Goal: Information Seeking & Learning: Learn about a topic

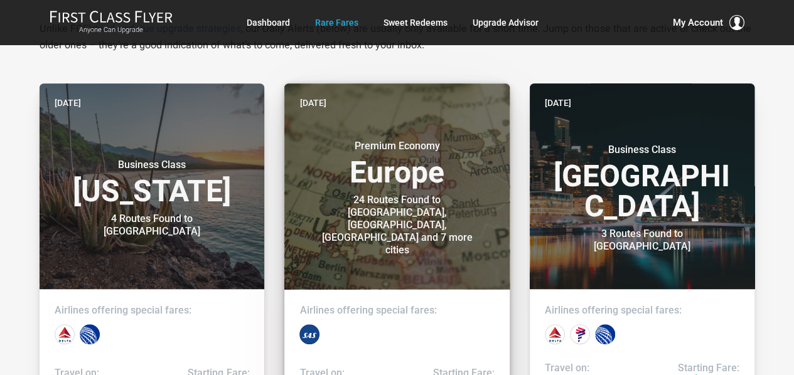
scroll to position [243, 0]
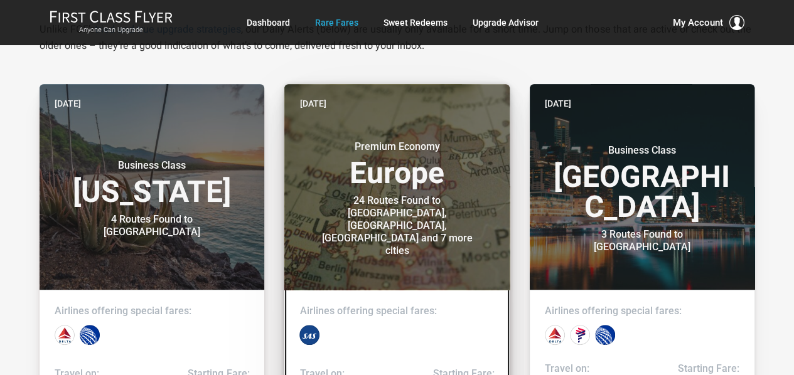
click at [439, 168] on h3 "Premium Economy Europe" at bounding box center [396, 165] width 195 height 48
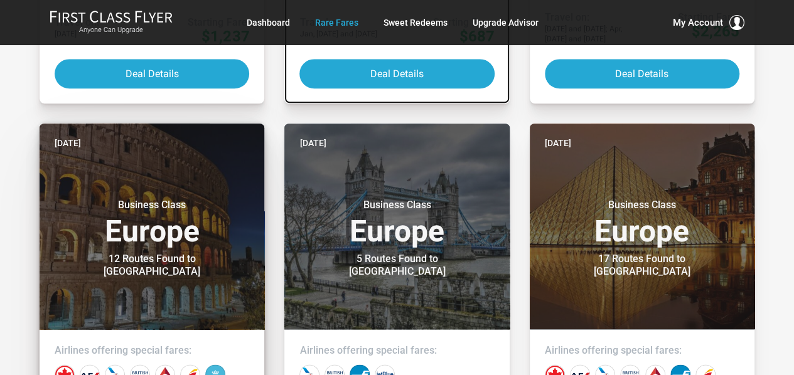
scroll to position [680, 0]
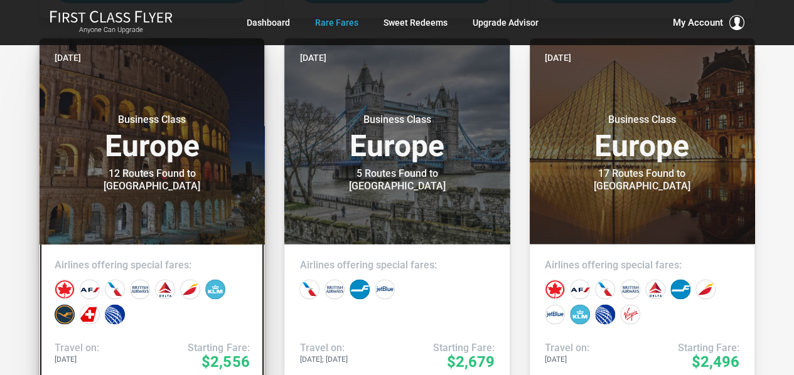
click at [201, 158] on h3 "Business Class Europe" at bounding box center [152, 138] width 195 height 48
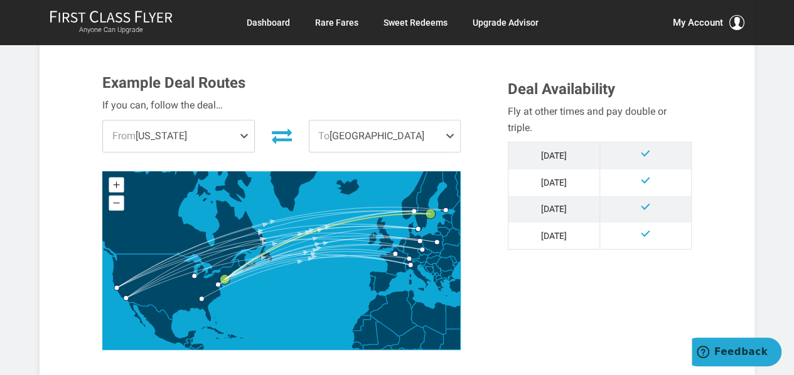
scroll to position [373, 0]
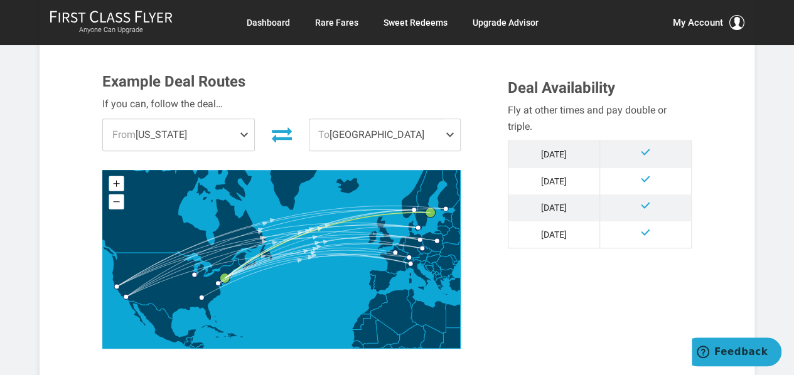
click at [244, 129] on span at bounding box center [246, 134] width 15 height 31
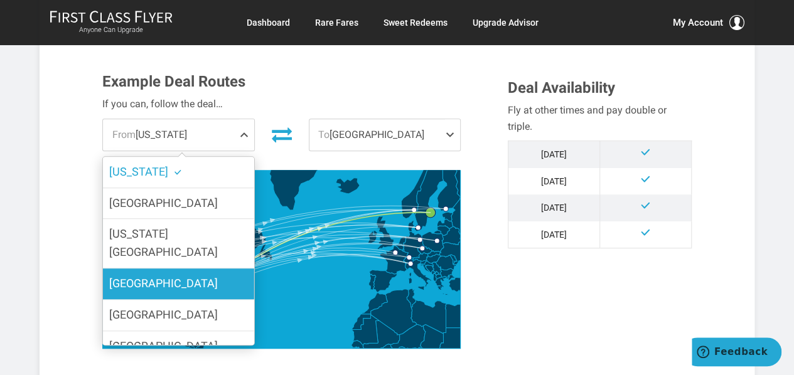
click at [198, 269] on label "San Francisco" at bounding box center [178, 284] width 151 height 31
click at [0, 0] on input "San Francisco" at bounding box center [0, 0] width 0 height 0
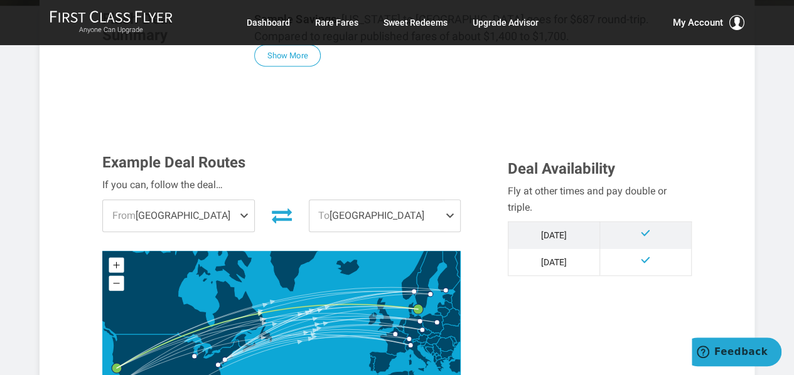
scroll to position [279, 0]
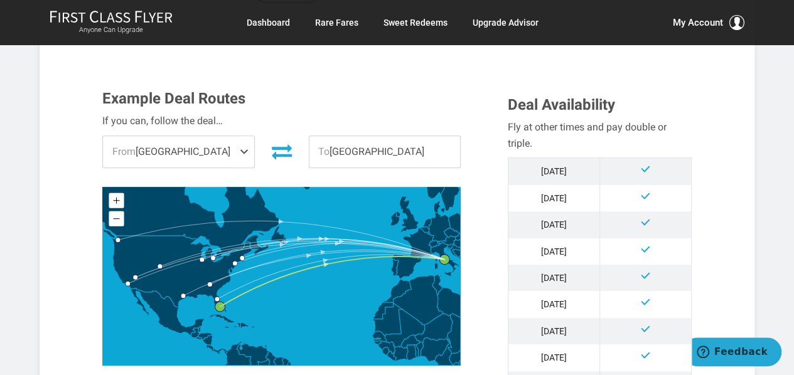
scroll to position [324, 0]
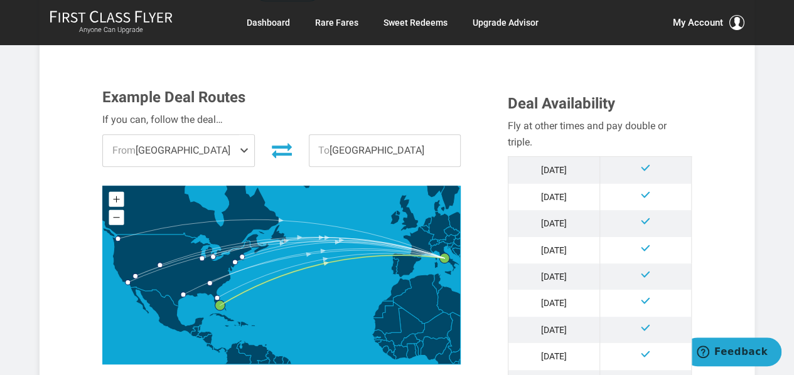
click at [226, 154] on span "From [GEOGRAPHIC_DATA]" at bounding box center [178, 150] width 151 height 31
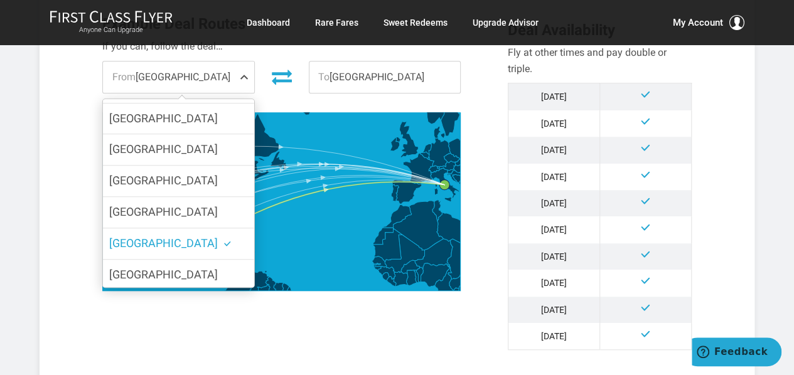
scroll to position [400, 0]
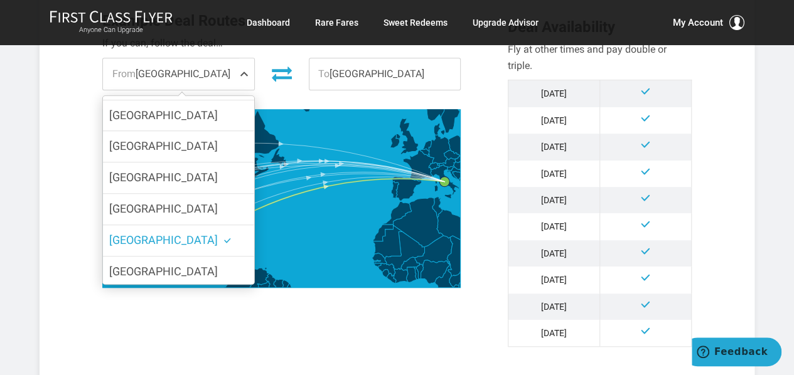
click at [302, 323] on div "Example Deal Routes If you can, follow the deal… From [GEOGRAPHIC_DATA] [US_STA…" at bounding box center [397, 189] width 608 height 353
